Goal: Find specific page/section: Find specific page/section

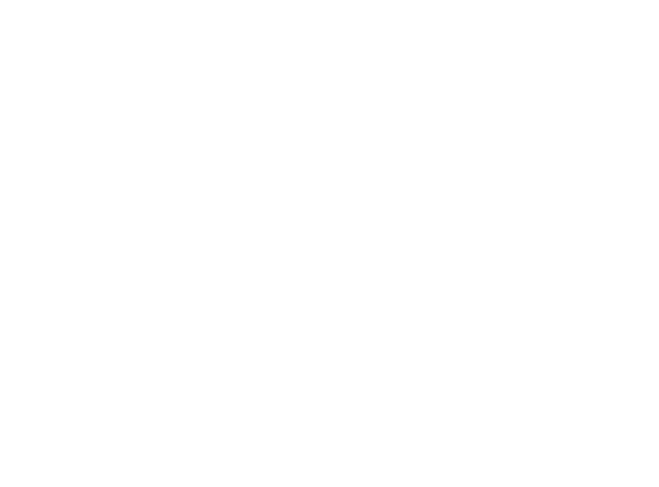
select select
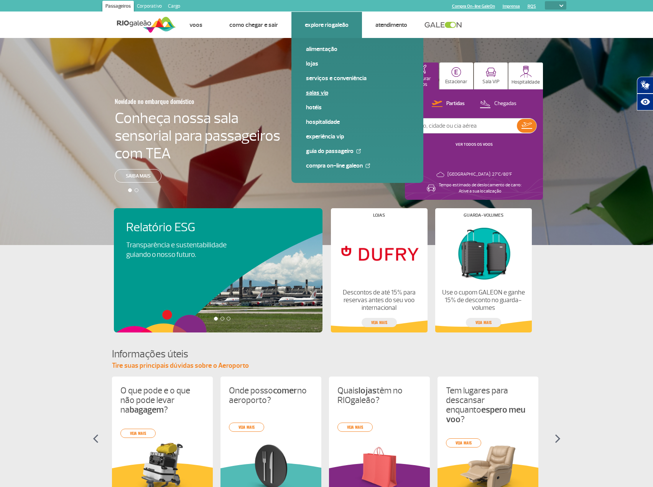
click at [312, 95] on link "Salas VIP" at bounding box center [357, 93] width 103 height 8
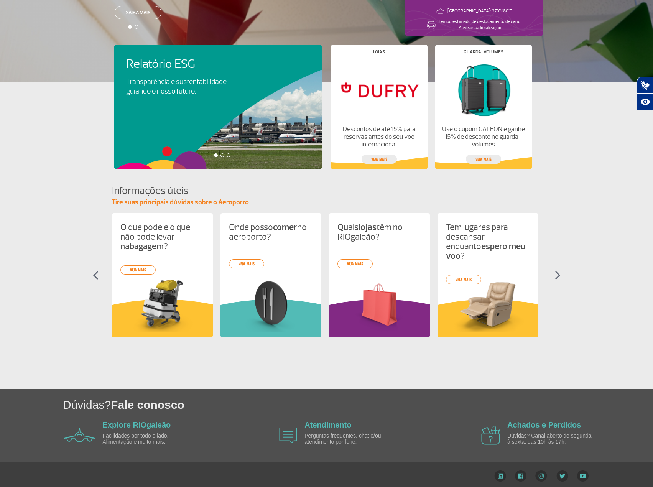
scroll to position [167, 0]
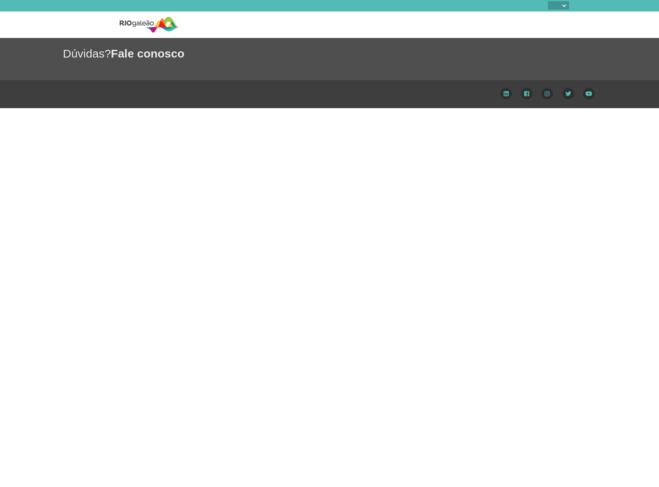
select select
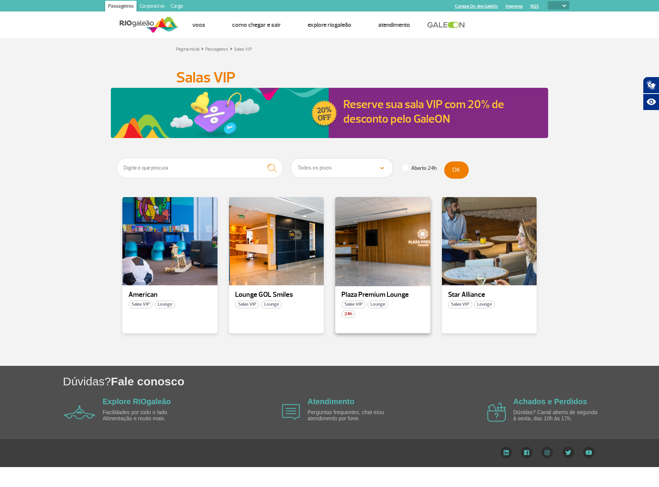
click at [375, 250] on div at bounding box center [382, 241] width 97 height 90
click at [292, 252] on div at bounding box center [276, 241] width 97 height 90
click at [501, 249] on div at bounding box center [489, 241] width 97 height 90
